Goal: Transaction & Acquisition: Download file/media

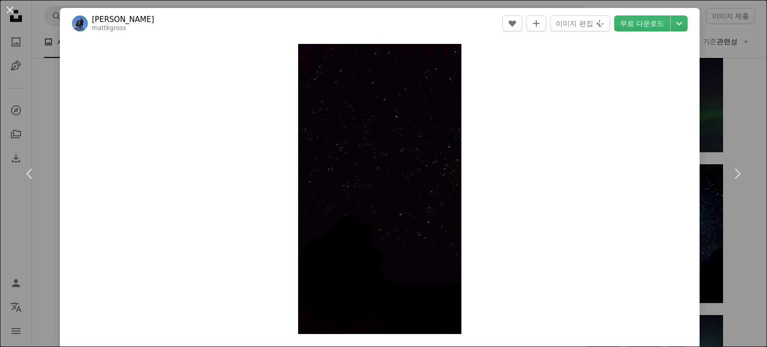
scroll to position [5942, 0]
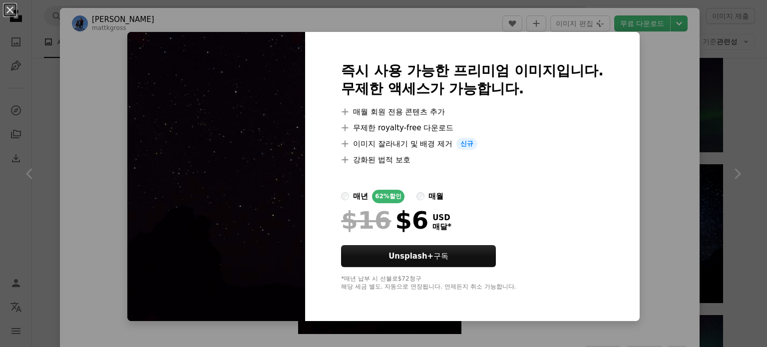
click at [78, 95] on div "An X shape 즉시 사용 가능한 프리미엄 이미지입니다. 무제한 액세스가 가능합니다. A plus sign 매월 회원 전용 콘텐츠 추가 A…" at bounding box center [383, 173] width 767 height 347
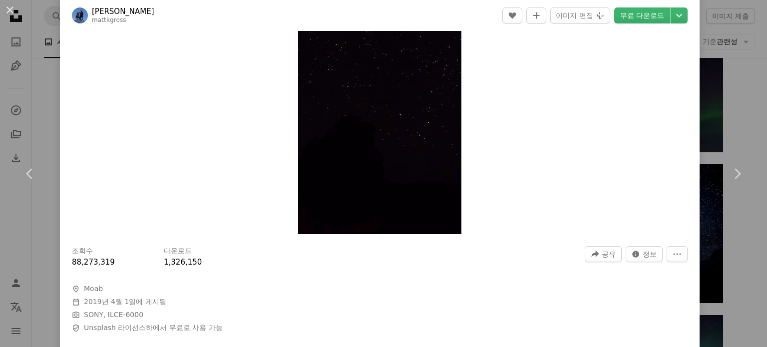
scroll to position [200, 0]
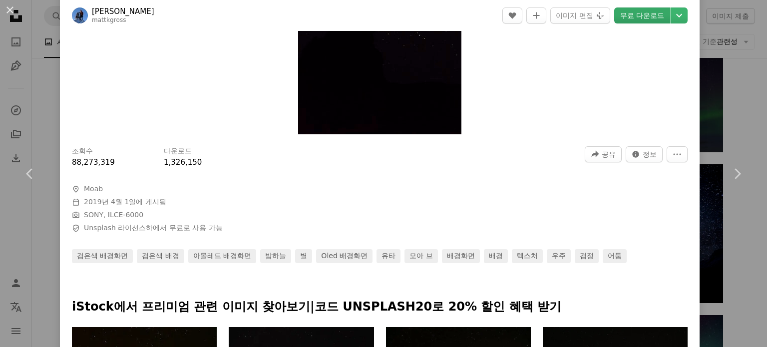
click at [649, 15] on link "무료 다운로드" at bounding box center [642, 15] width 56 height 16
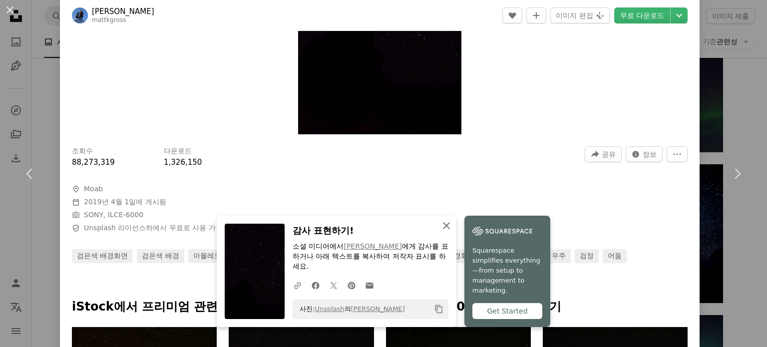
click at [443, 229] on icon "button" at bounding box center [446, 225] width 7 height 7
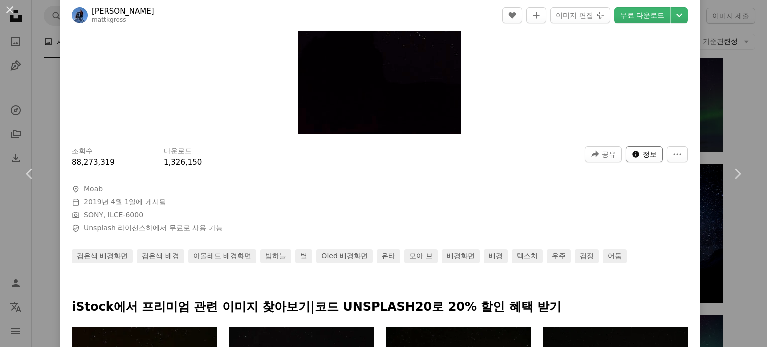
click at [632, 151] on icon "이 이미지 관련 통계" at bounding box center [635, 154] width 6 height 6
click at [667, 152] on button "More Actions" at bounding box center [677, 154] width 21 height 16
click at [584, 220] on dialog "An X shape Chevron left Chevron right [PERSON_NAME] mattkgross A heart A plus s…" at bounding box center [383, 173] width 767 height 347
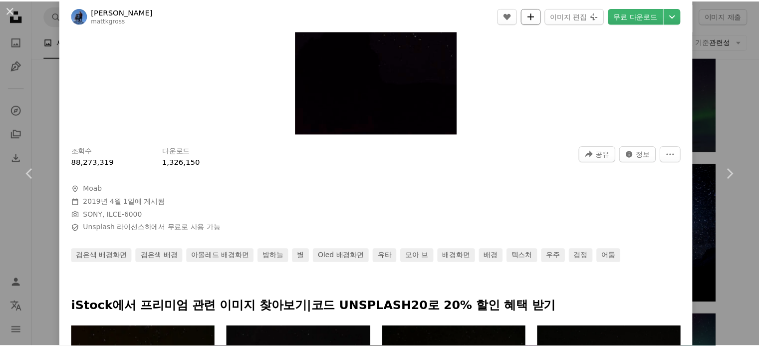
scroll to position [150, 0]
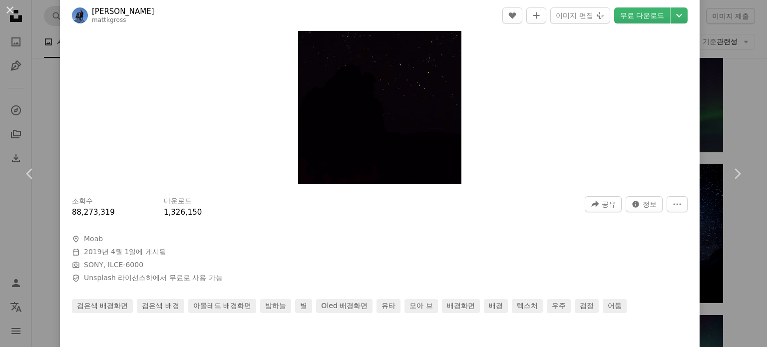
drag, startPoint x: 6, startPoint y: 12, endPoint x: 134, endPoint y: 13, distance: 128.3
click at [6, 12] on button "An X shape" at bounding box center [10, 10] width 12 height 12
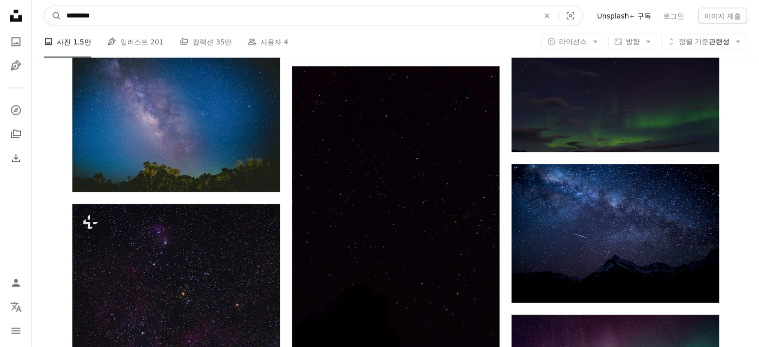
click at [130, 14] on input "*********" at bounding box center [298, 15] width 475 height 19
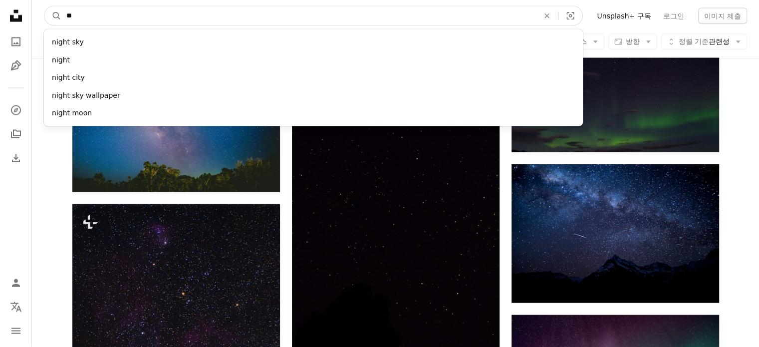
type input "*"
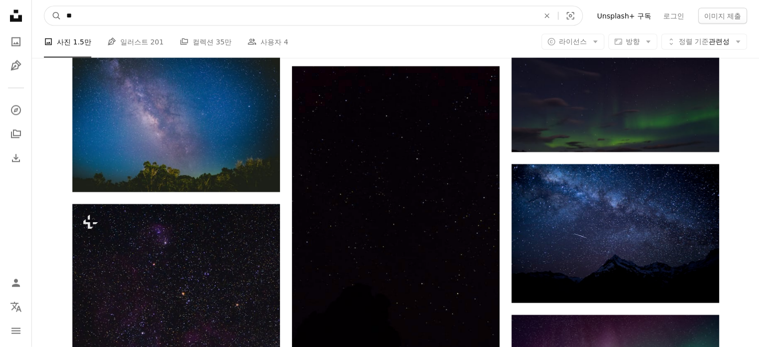
type input "*"
type input "**"
click at [44, 6] on button "A magnifying glass" at bounding box center [52, 15] width 17 height 19
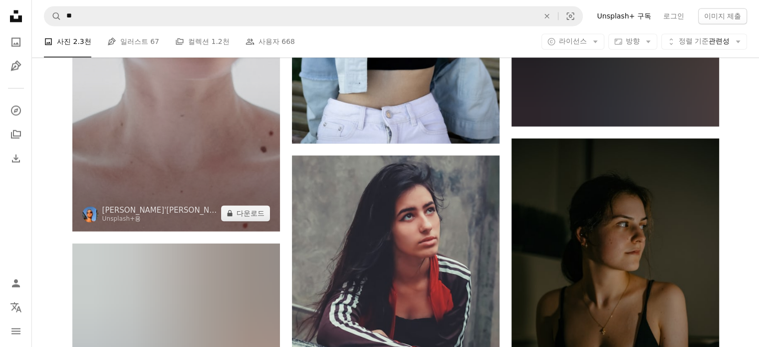
scroll to position [9337, 0]
